Goal: Navigation & Orientation: Find specific page/section

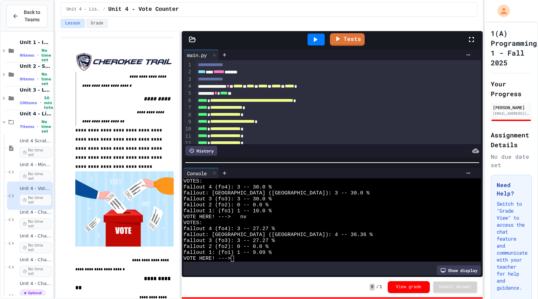
scroll to position [613, 0]
click at [17, 223] on div "Unit 4 - Challenge Project - Gimkit random name generator No time set" at bounding box center [30, 219] width 46 height 28
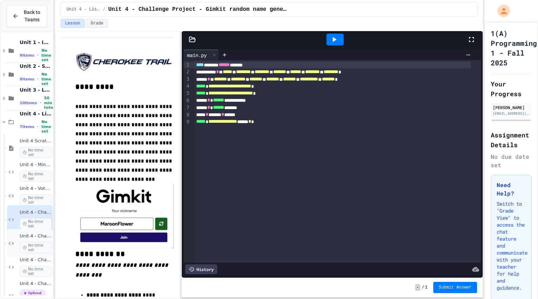
click at [16, 240] on div "Unit 4 - Challenge Projects - Quizlet - Even groups No time set" at bounding box center [30, 243] width 46 height 28
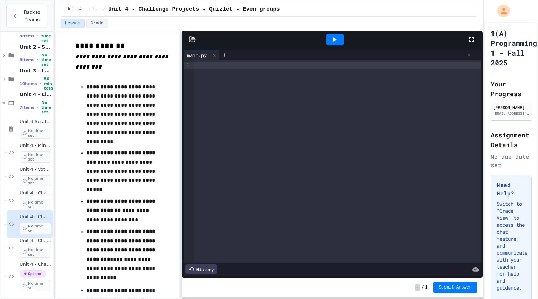
scroll to position [252, 0]
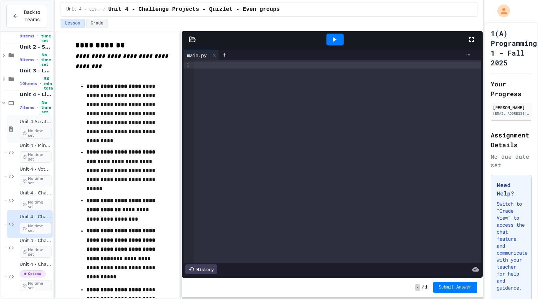
click at [12, 130] on icon at bounding box center [11, 128] width 4 height 5
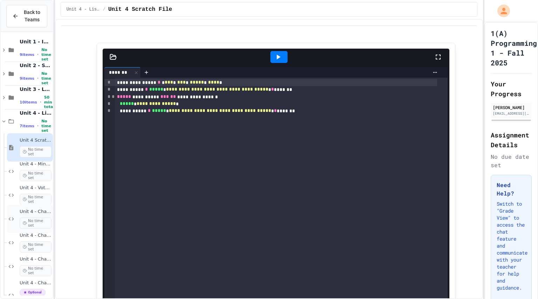
scroll to position [19, 0]
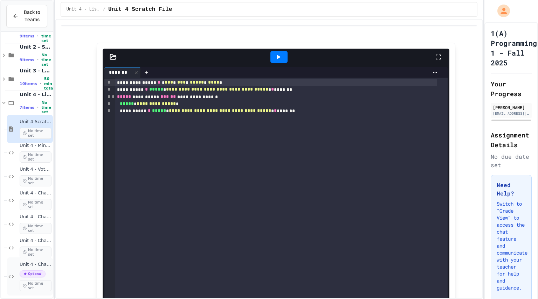
click at [15, 274] on icon at bounding box center [11, 277] width 8 height 6
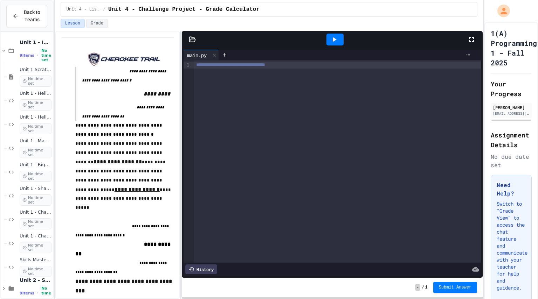
click at [11, 279] on div "Unit 2 - Simple Logic 9 items • No time set" at bounding box center [27, 289] width 52 height 24
